Goal: Task Accomplishment & Management: Manage account settings

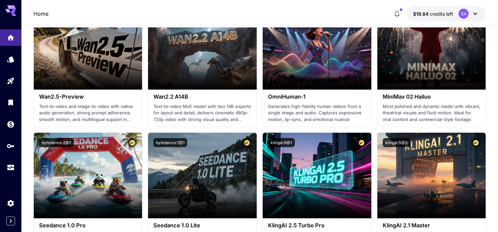
click at [476, 13] on icon at bounding box center [475, 14] width 4 height 2
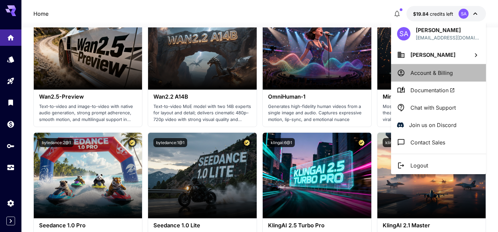
click at [421, 69] on p "Account & Billing" at bounding box center [431, 73] width 42 height 8
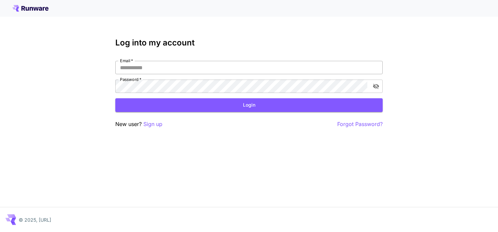
click at [305, 67] on input "Email   *" at bounding box center [248, 67] width 267 height 13
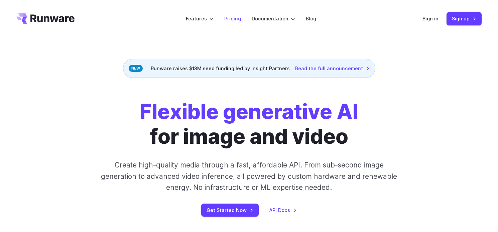
click at [237, 19] on link "Pricing" at bounding box center [232, 19] width 17 height 8
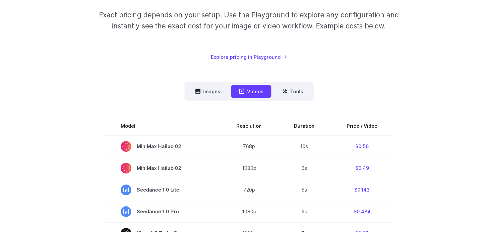
scroll to position [158, 0]
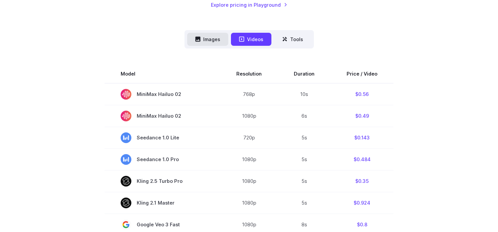
click at [211, 41] on button "Images" at bounding box center [207, 39] width 41 height 13
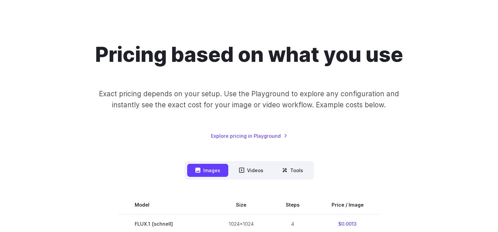
scroll to position [0, 0]
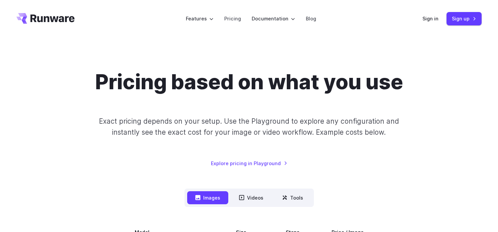
click at [43, 17] on icon "Go to /" at bounding box center [45, 18] width 58 height 11
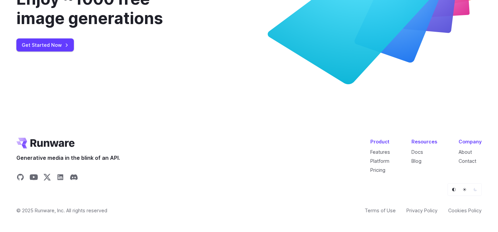
scroll to position [2586, 0]
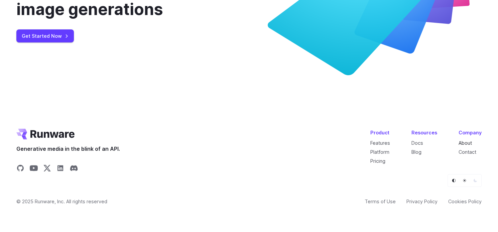
click at [470, 140] on link "About" at bounding box center [464, 143] width 13 height 6
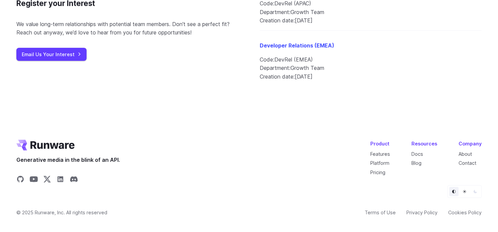
scroll to position [855, 0]
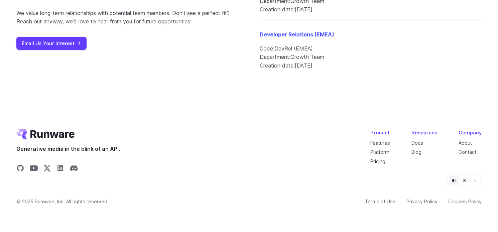
click at [381, 159] on link "Pricing" at bounding box center [377, 161] width 15 height 6
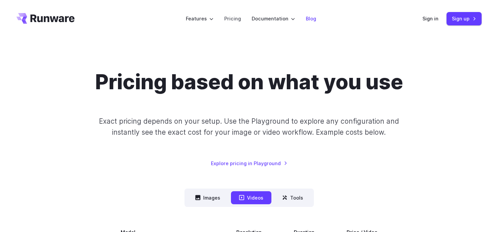
click at [313, 18] on link "Blog" at bounding box center [311, 19] width 10 height 8
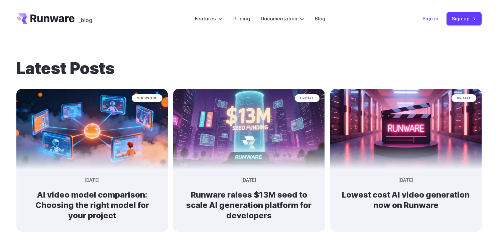
click at [428, 16] on link "Sign in" at bounding box center [430, 19] width 16 height 8
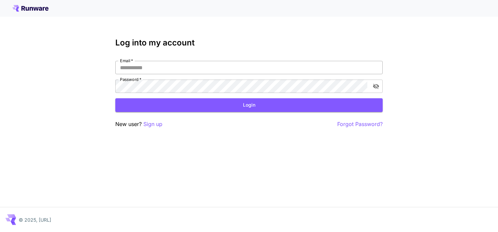
click at [149, 69] on input "Email   *" at bounding box center [248, 67] width 267 height 13
type input "**********"
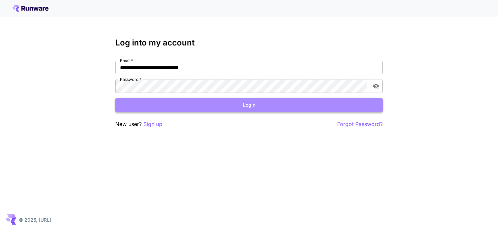
click at [185, 106] on button "Login" at bounding box center [248, 105] width 267 height 14
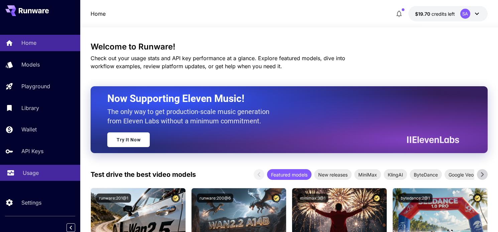
scroll to position [3, 0]
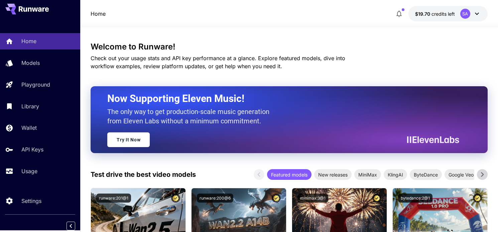
click at [477, 13] on icon at bounding box center [477, 14] width 8 height 8
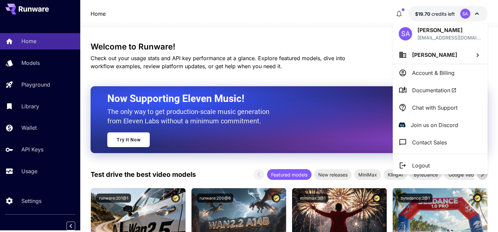
click at [418, 75] on p "Account & Billing" at bounding box center [433, 73] width 42 height 8
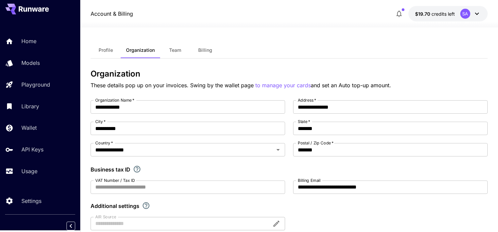
click at [476, 12] on icon at bounding box center [477, 14] width 8 height 8
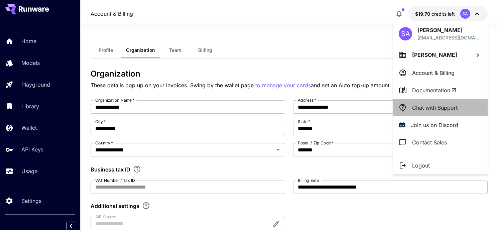
click at [424, 106] on p "Chat with Support" at bounding box center [434, 108] width 45 height 8
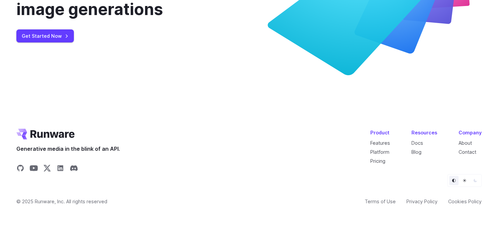
scroll to position [2485, 0]
click at [64, 42] on link "Get Started Now" at bounding box center [44, 35] width 57 height 13
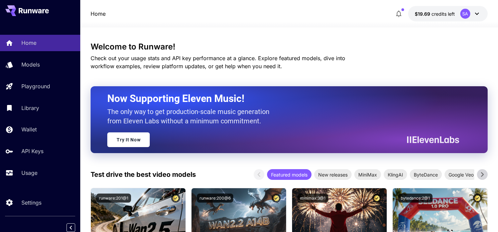
click at [475, 15] on icon at bounding box center [477, 14] width 8 height 8
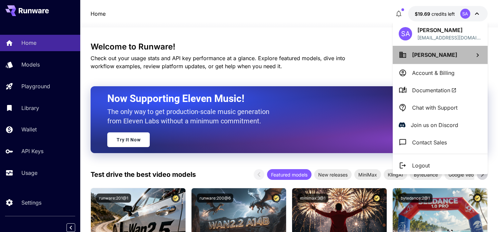
click at [432, 56] on span "[PERSON_NAME]" at bounding box center [434, 54] width 45 height 7
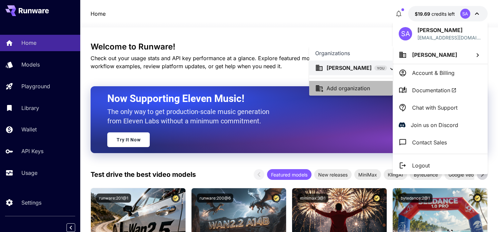
click at [346, 93] on li "Add organization" at bounding box center [351, 88] width 84 height 15
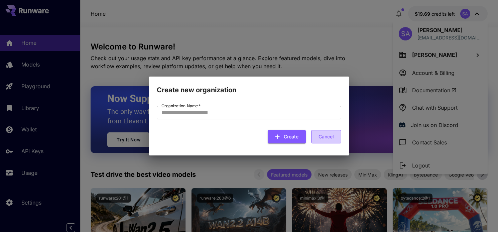
click at [325, 137] on button "Cancel" at bounding box center [326, 137] width 30 height 14
